Goal: Navigation & Orientation: Find specific page/section

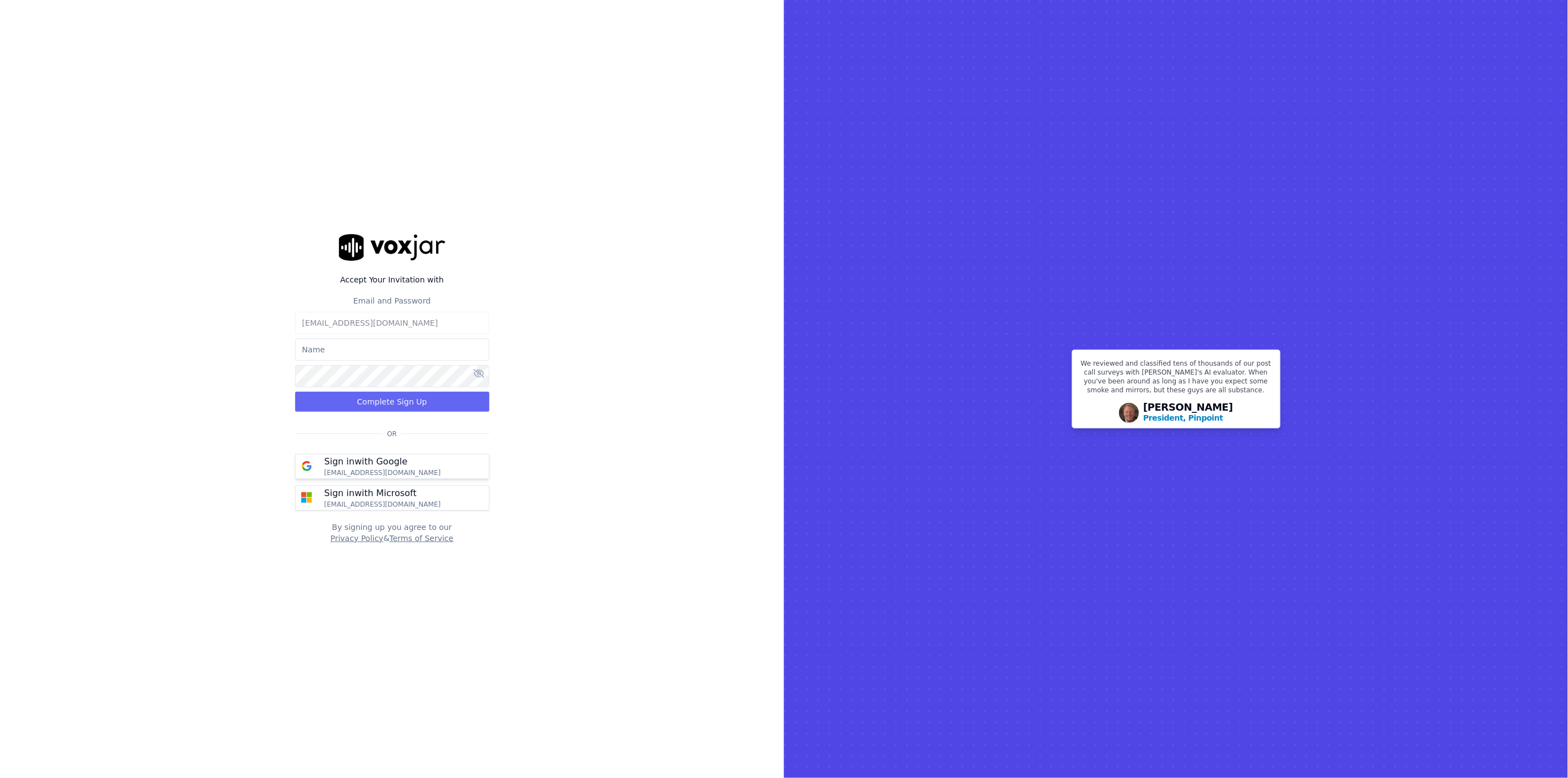
click at [419, 464] on button "Sign in with Google [EMAIL_ADDRESS][DOMAIN_NAME]" at bounding box center [392, 466] width 194 height 25
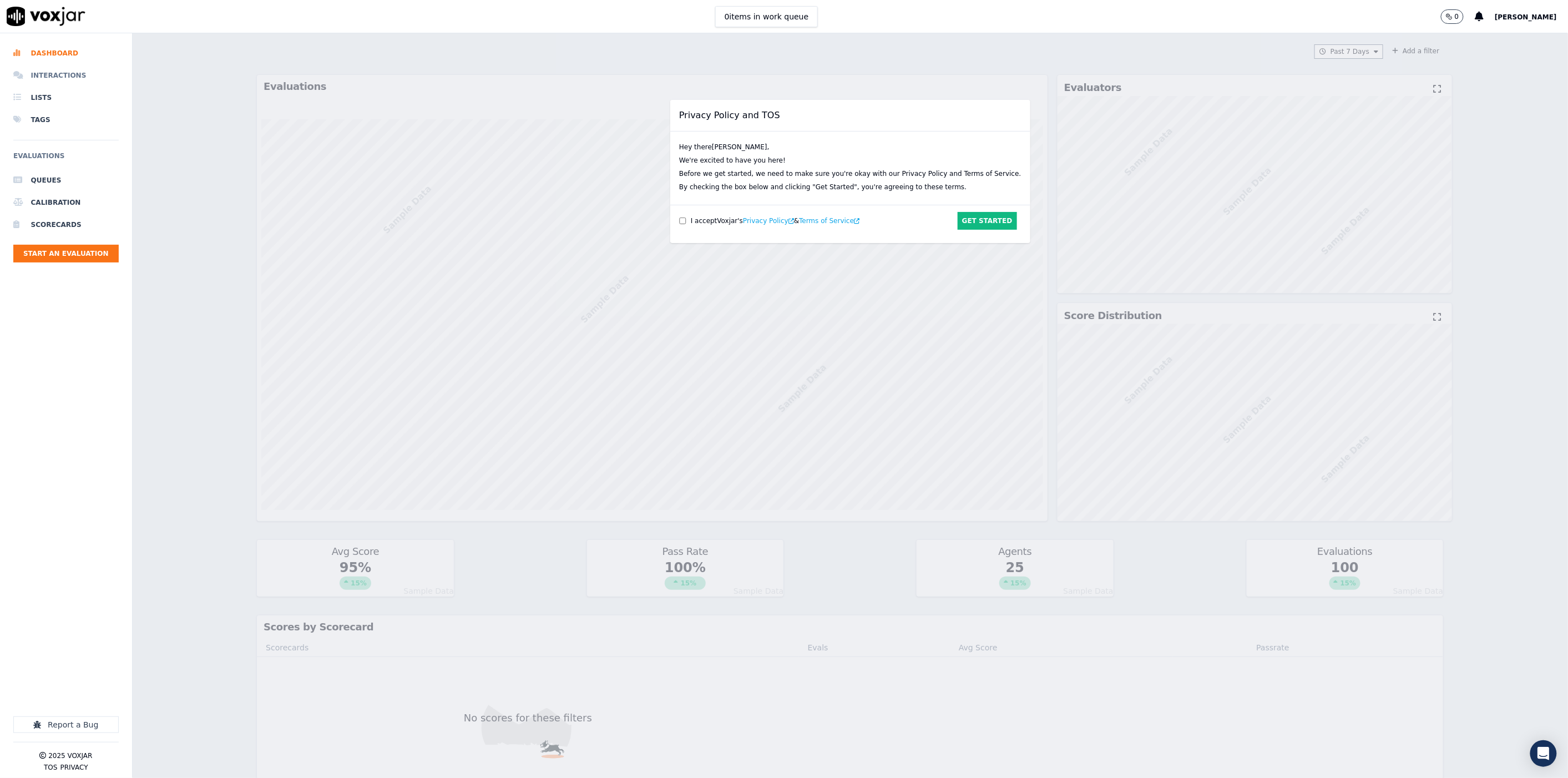
click at [42, 72] on li "Interactions" at bounding box center [66, 75] width 105 height 22
